Goal: Information Seeking & Learning: Learn about a topic

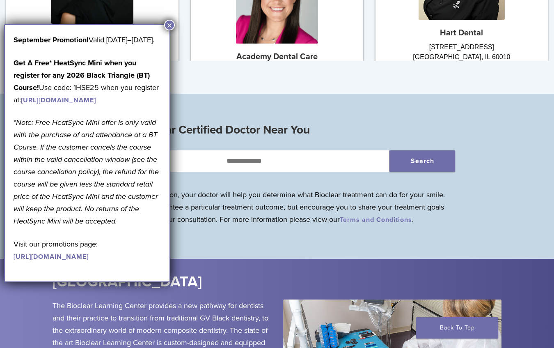
scroll to position [662, 0]
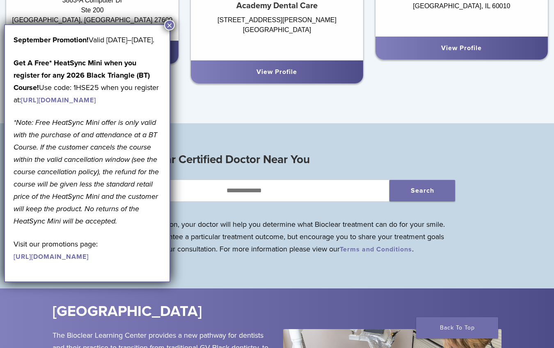
click at [172, 24] on button "×" at bounding box center [169, 25] width 11 height 11
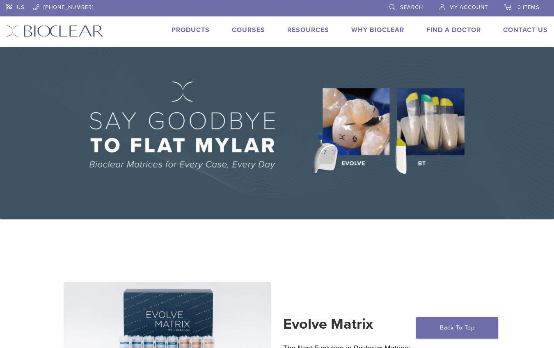
click at [207, 33] on link "Products" at bounding box center [191, 30] width 38 height 8
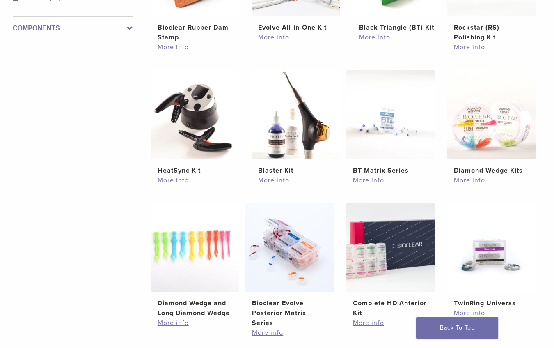
scroll to position [331, 0]
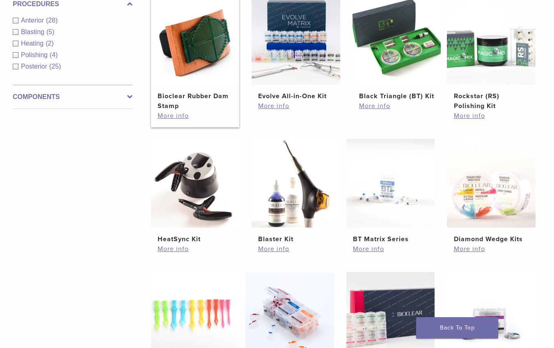
click at [195, 56] on img at bounding box center [195, 40] width 89 height 89
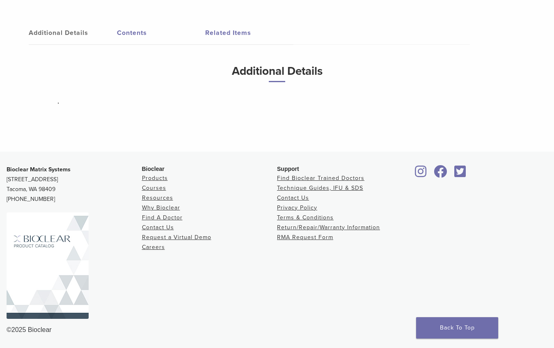
scroll to position [408, 0]
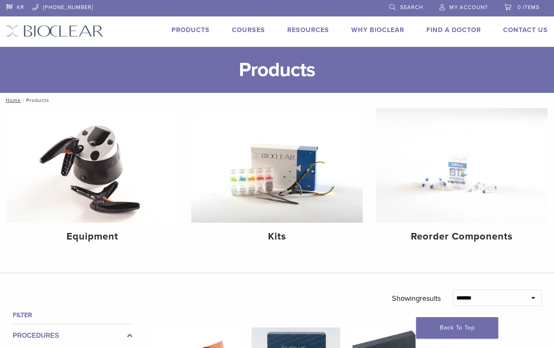
click at [392, 30] on link "Why Bioclear" at bounding box center [377, 30] width 53 height 8
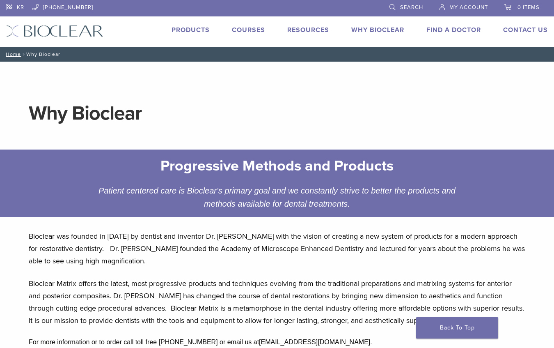
click at [399, 116] on h1 "Why Bioclear" at bounding box center [277, 113] width 496 height 20
